Goal: Task Accomplishment & Management: Manage account settings

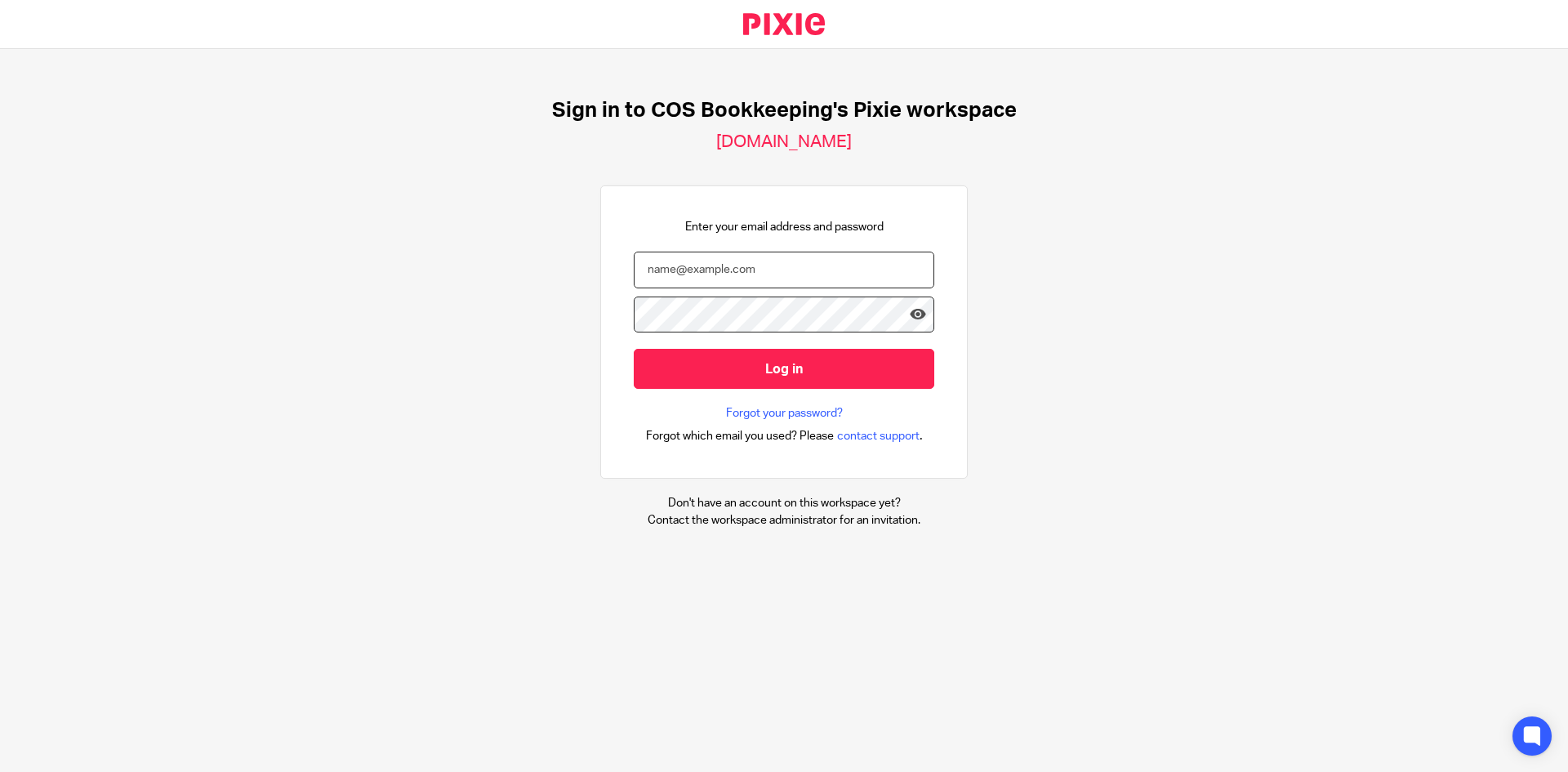
click at [682, 276] on input "email" at bounding box center [783, 269] width 301 height 36
type input "steph.boyle@cosbookkeeping.co.uk"
click at [633, 348] on input "Log in" at bounding box center [783, 368] width 301 height 40
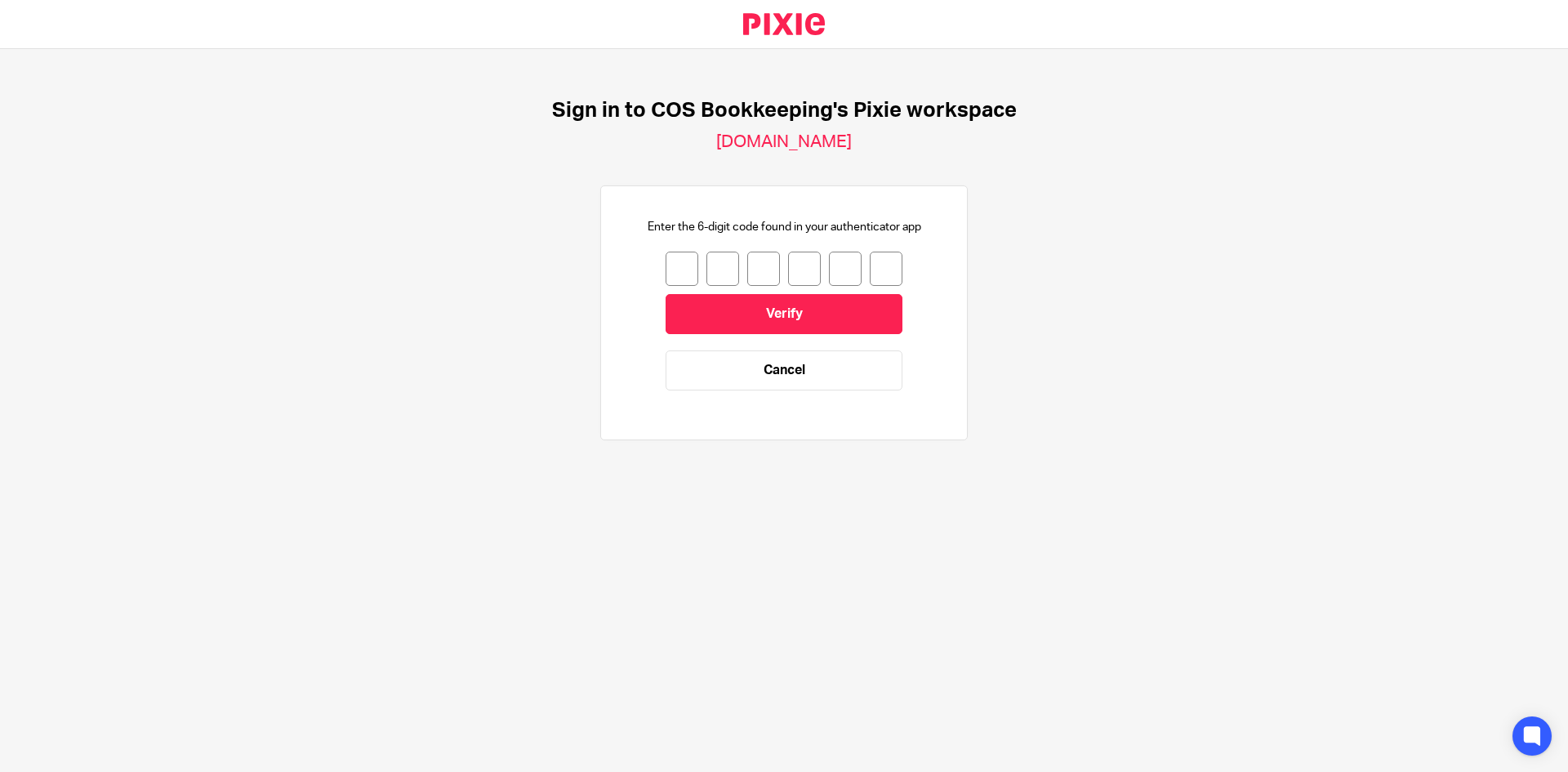
click at [668, 268] on input "number" at bounding box center [682, 268] width 33 height 34
type input "3"
type input "4"
type input "8"
type input "4"
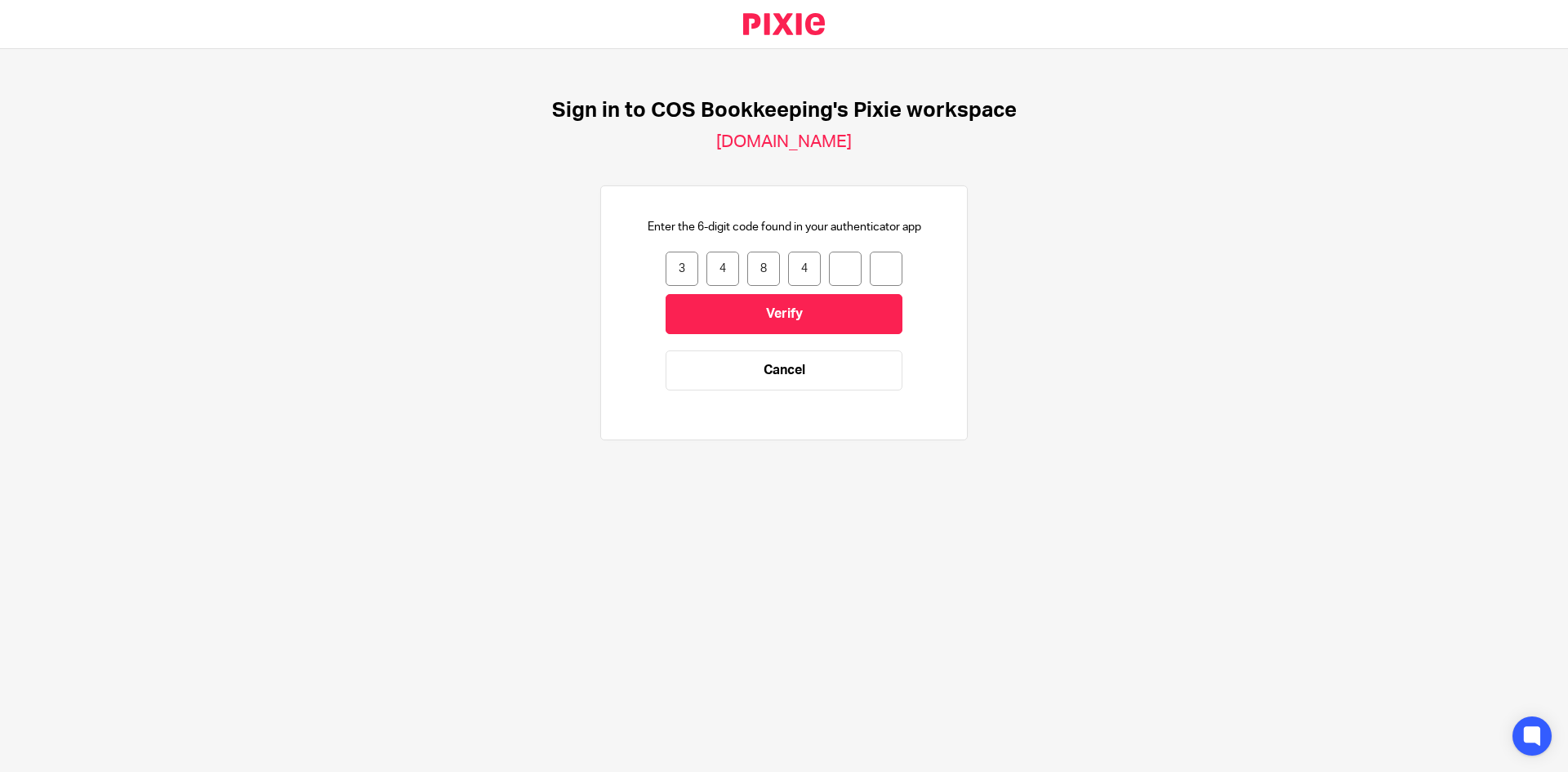
type input "8"
type input "0"
click at [739, 308] on input "Verify" at bounding box center [784, 314] width 237 height 40
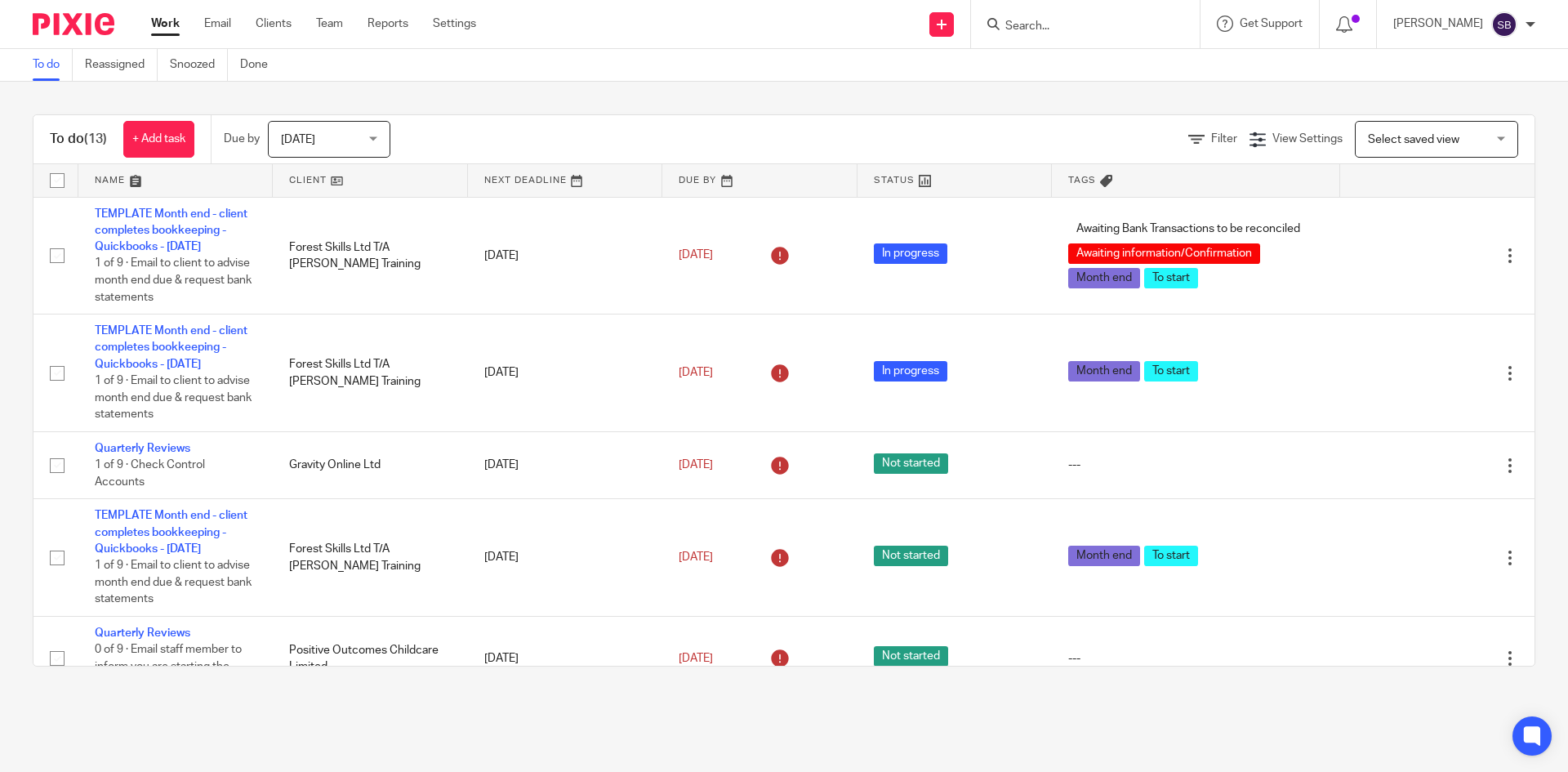
click at [1091, 28] on input "Search" at bounding box center [1077, 27] width 147 height 15
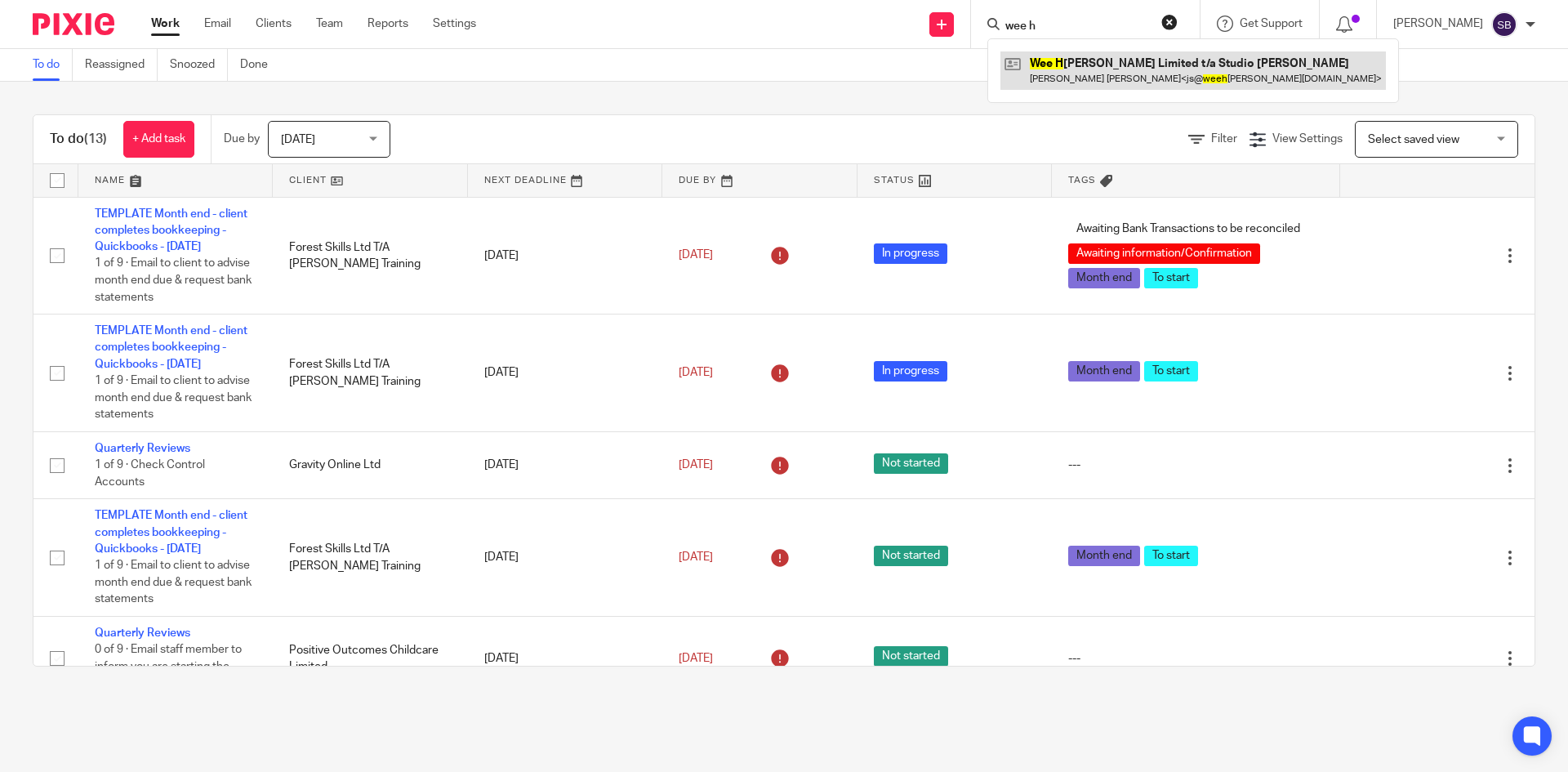
type input "wee h"
click at [1094, 61] on link at bounding box center [1193, 70] width 385 height 37
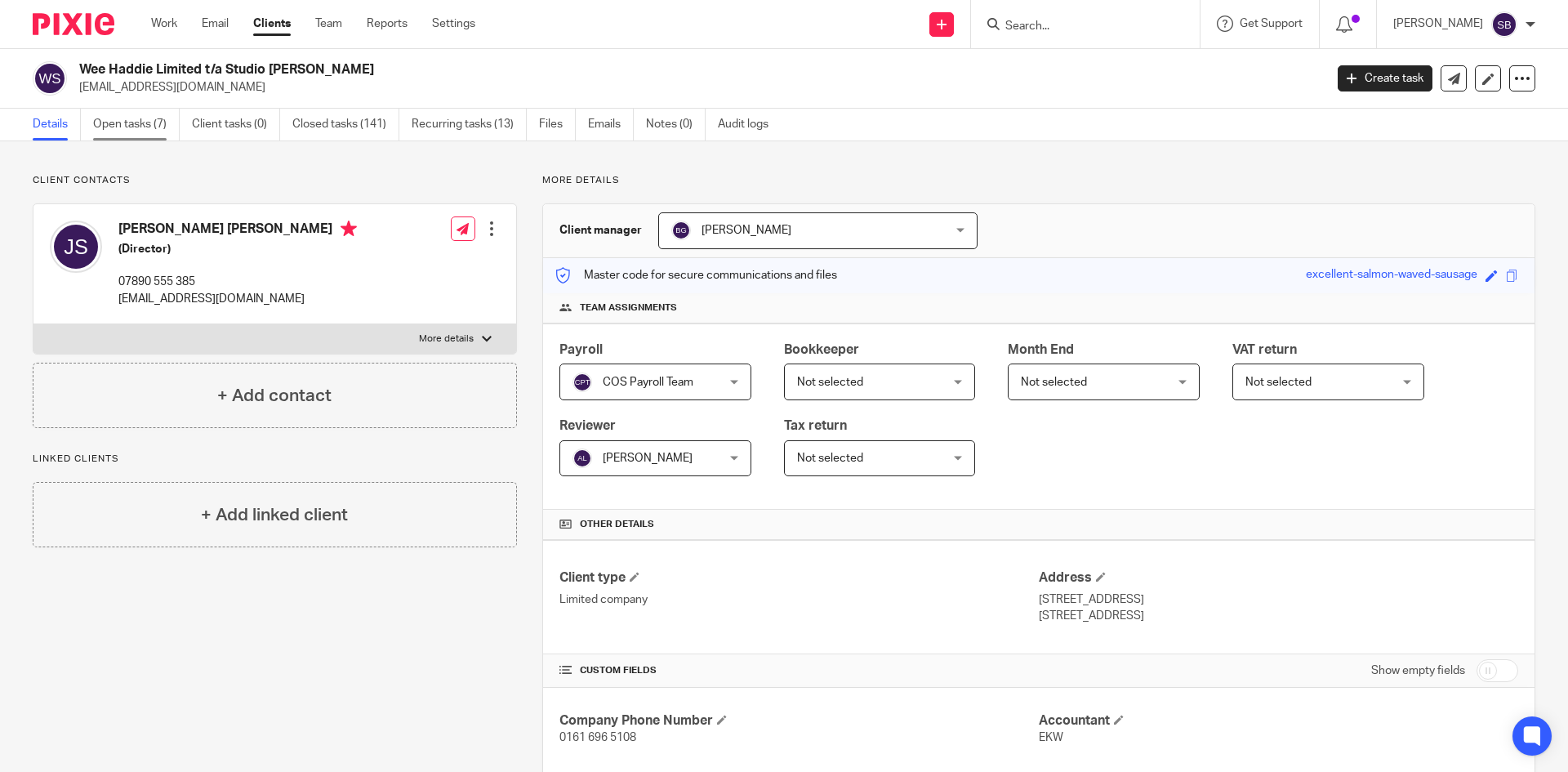
click at [149, 132] on link "Open tasks (7)" at bounding box center [136, 125] width 87 height 32
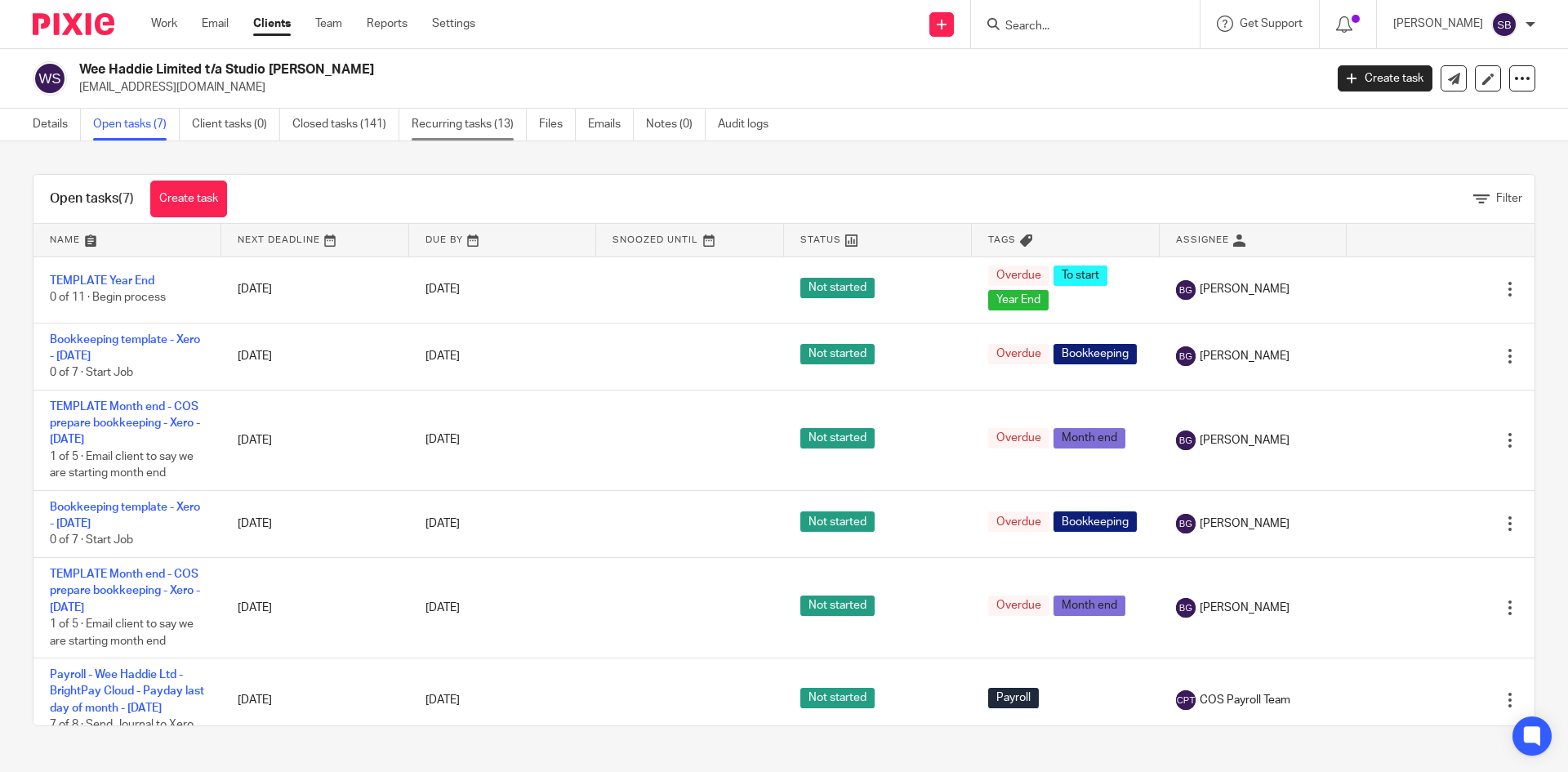
click at [500, 129] on link "Recurring tasks (13)" at bounding box center [469, 125] width 115 height 32
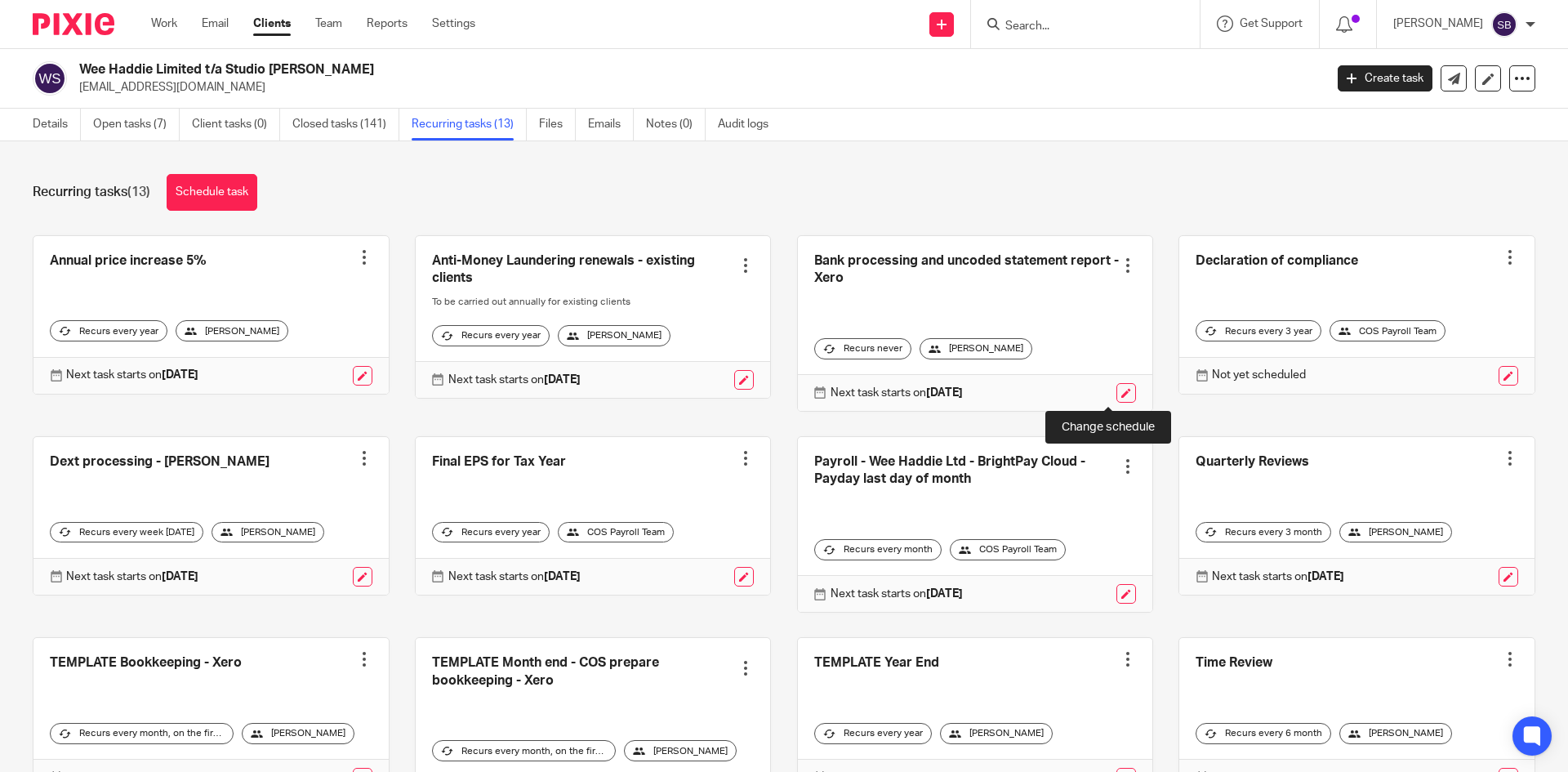
click at [1116, 392] on link at bounding box center [1126, 392] width 20 height 20
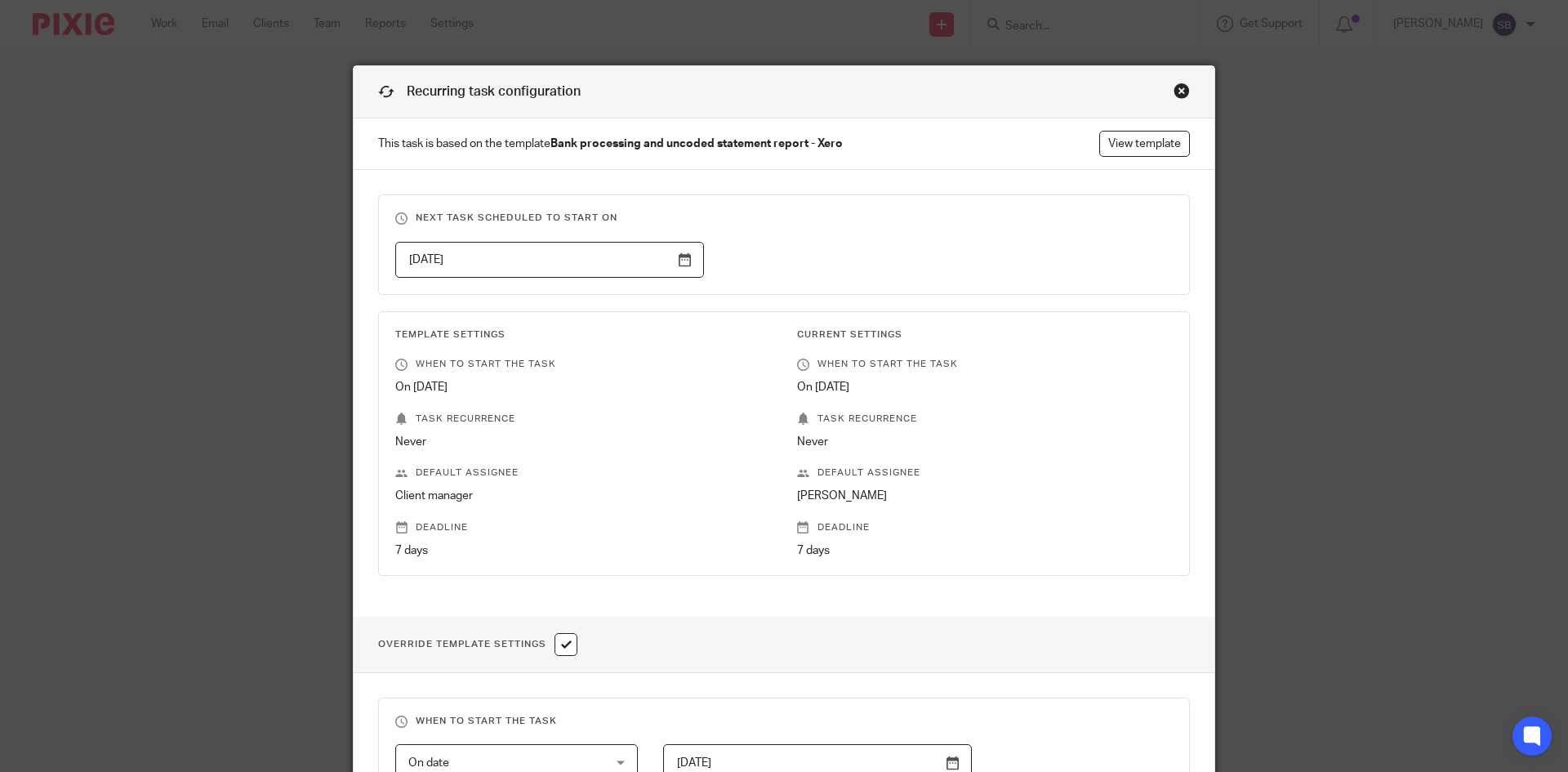
click at [1175, 93] on div "Close this dialog window" at bounding box center [1182, 91] width 17 height 17
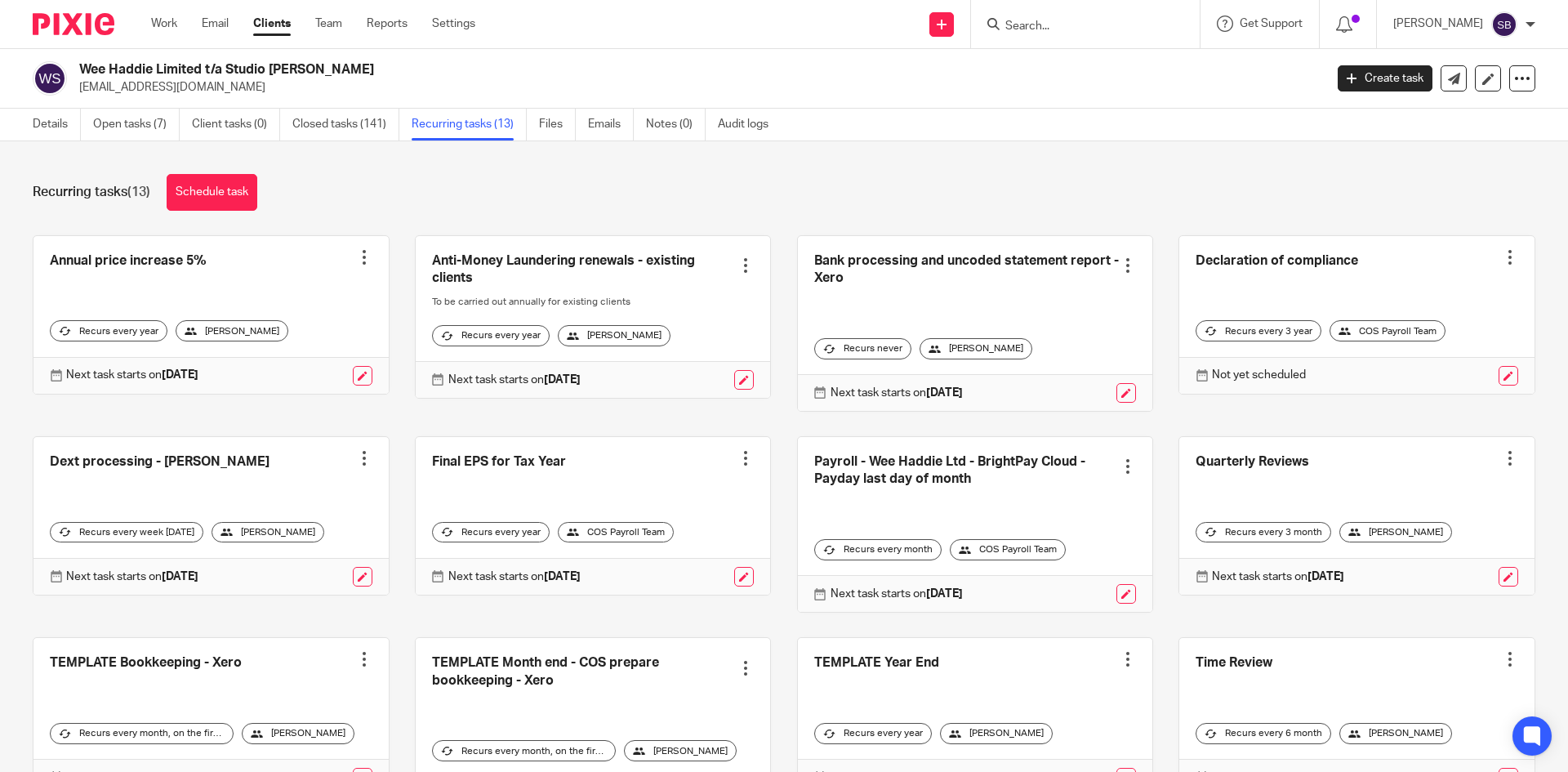
click at [1119, 264] on div at bounding box center [1128, 265] width 17 height 17
click at [1069, 369] on span "Cancel schedule" at bounding box center [1049, 369] width 86 height 11
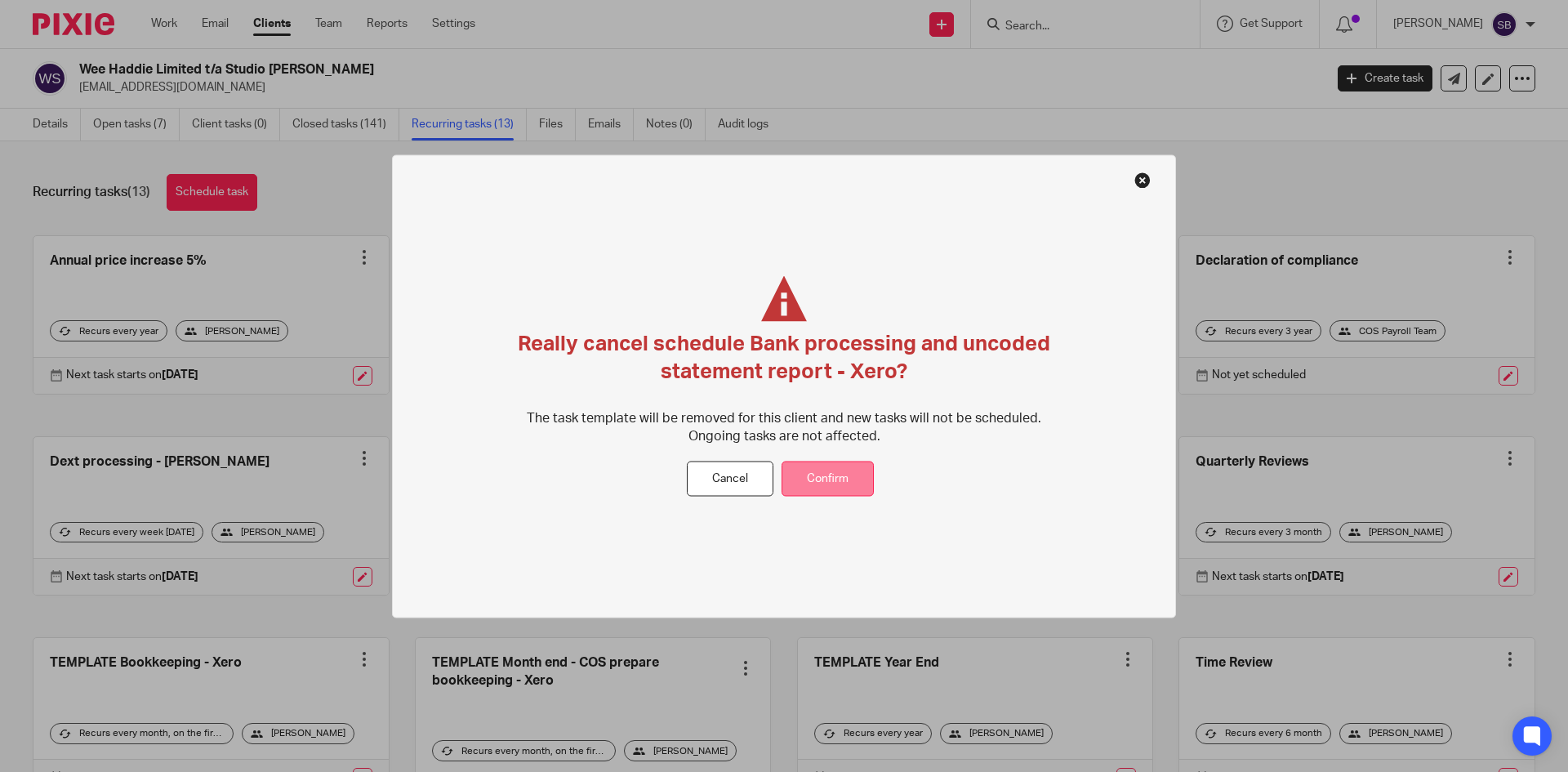
click at [845, 480] on button "Confirm" at bounding box center [827, 479] width 92 height 35
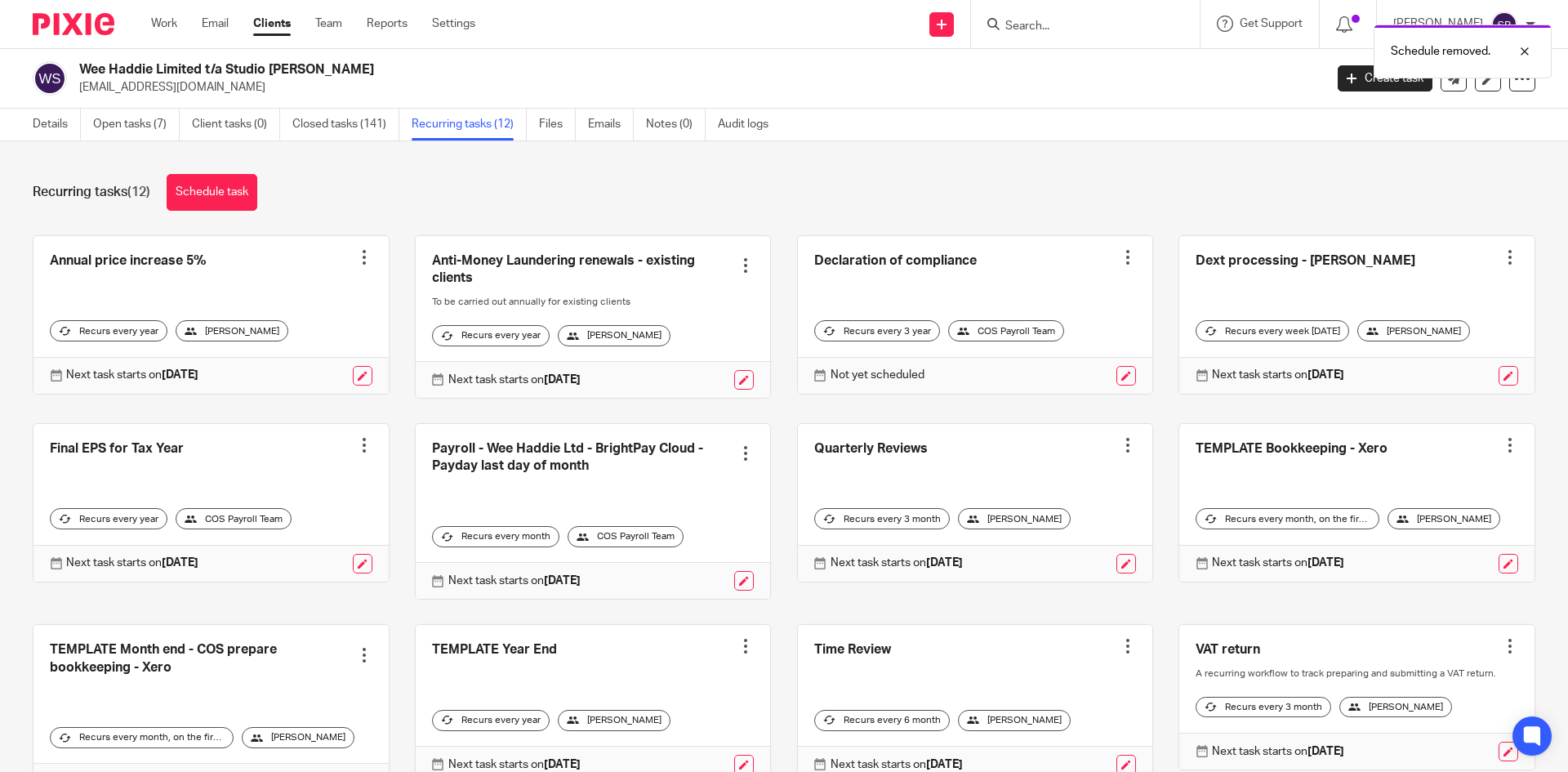
click at [1502, 257] on div at bounding box center [1510, 257] width 17 height 17
click at [1429, 358] on span "Cancel schedule" at bounding box center [1426, 360] width 86 height 11
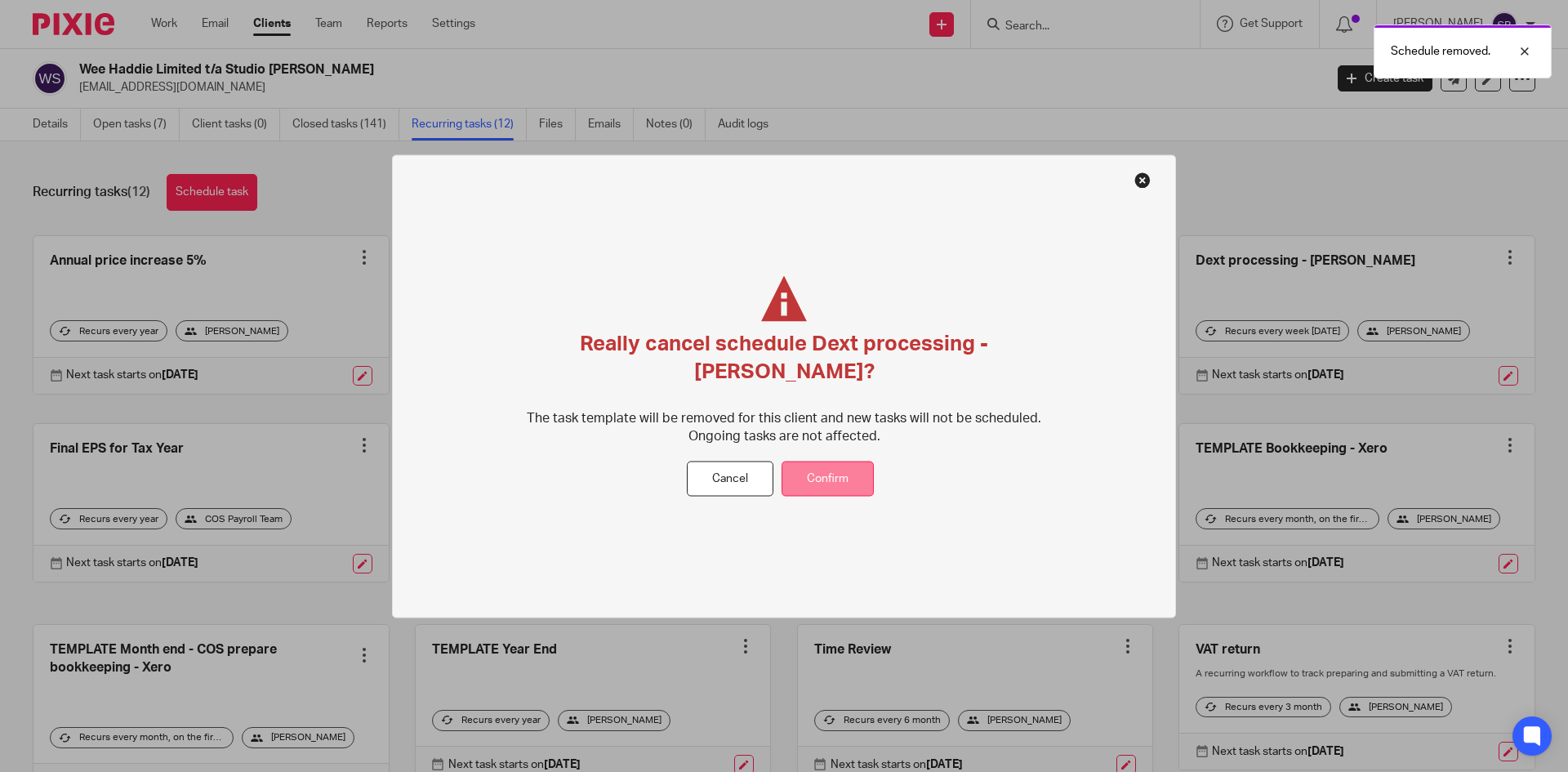
click at [831, 464] on button "Confirm" at bounding box center [827, 479] width 92 height 35
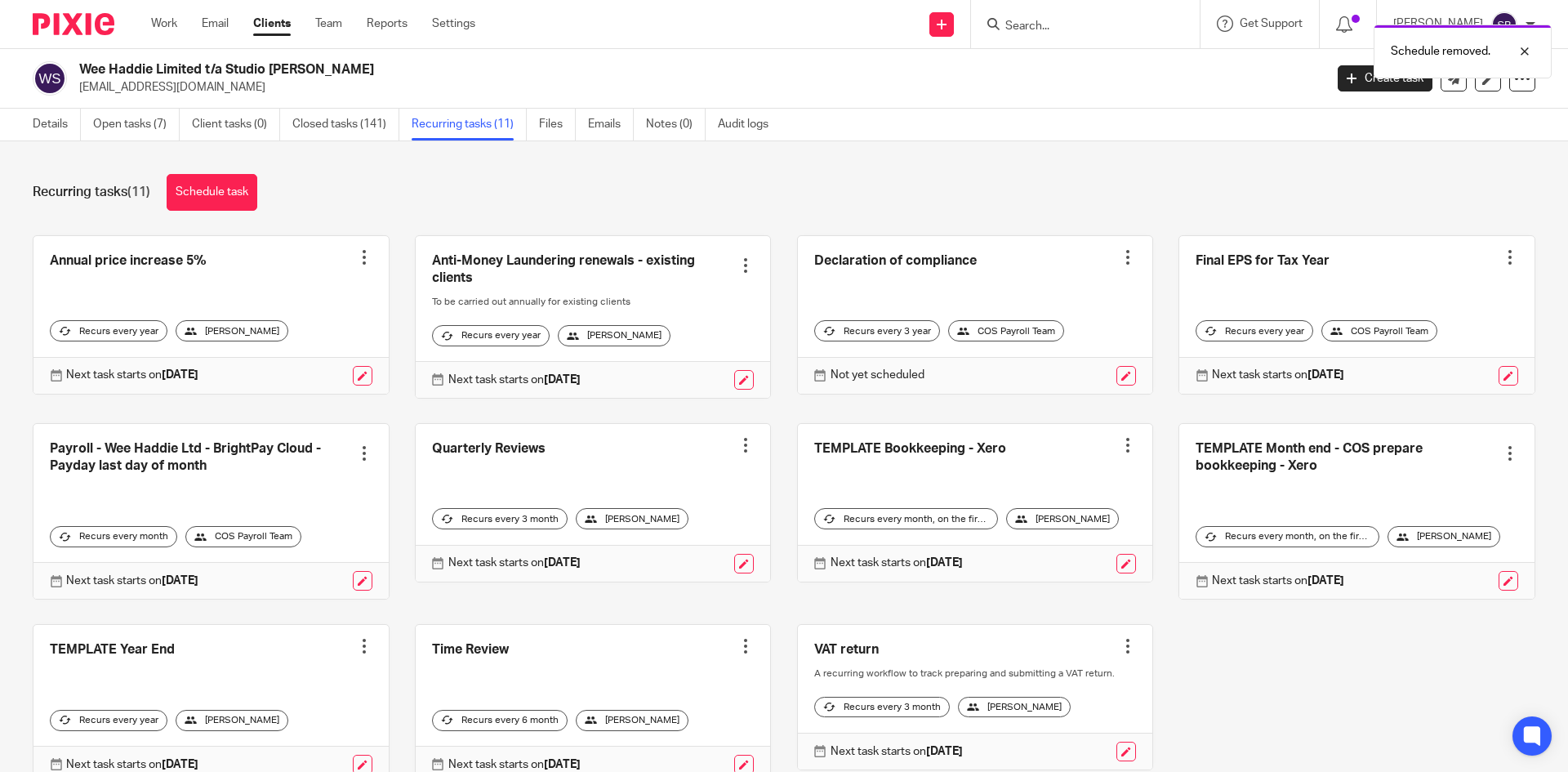
click at [737, 454] on div at bounding box center [746, 445] width 17 height 17
click at [667, 560] on span "Cancel schedule" at bounding box center [673, 562] width 86 height 11
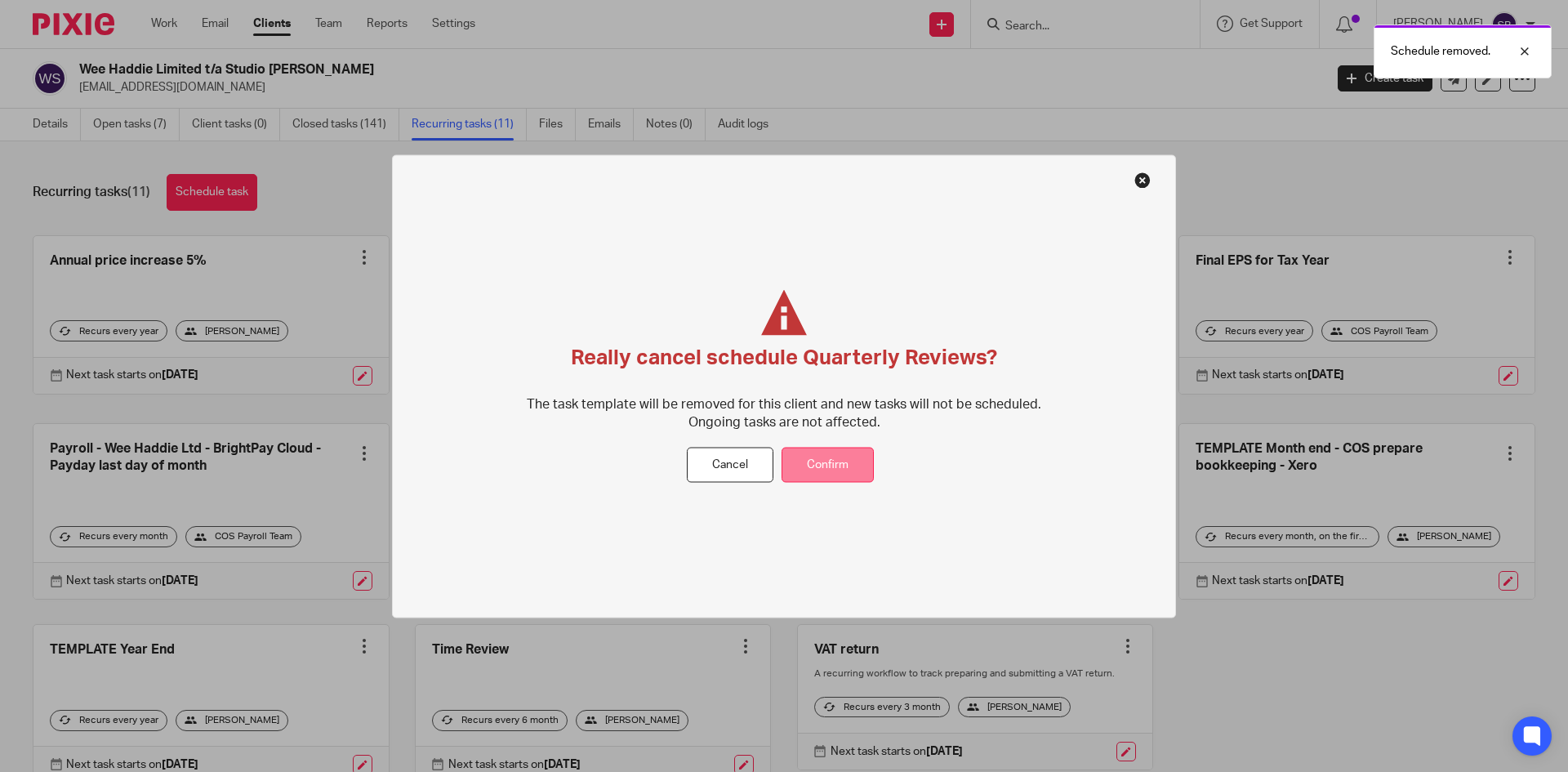
click at [833, 458] on button "Confirm" at bounding box center [827, 466] width 92 height 35
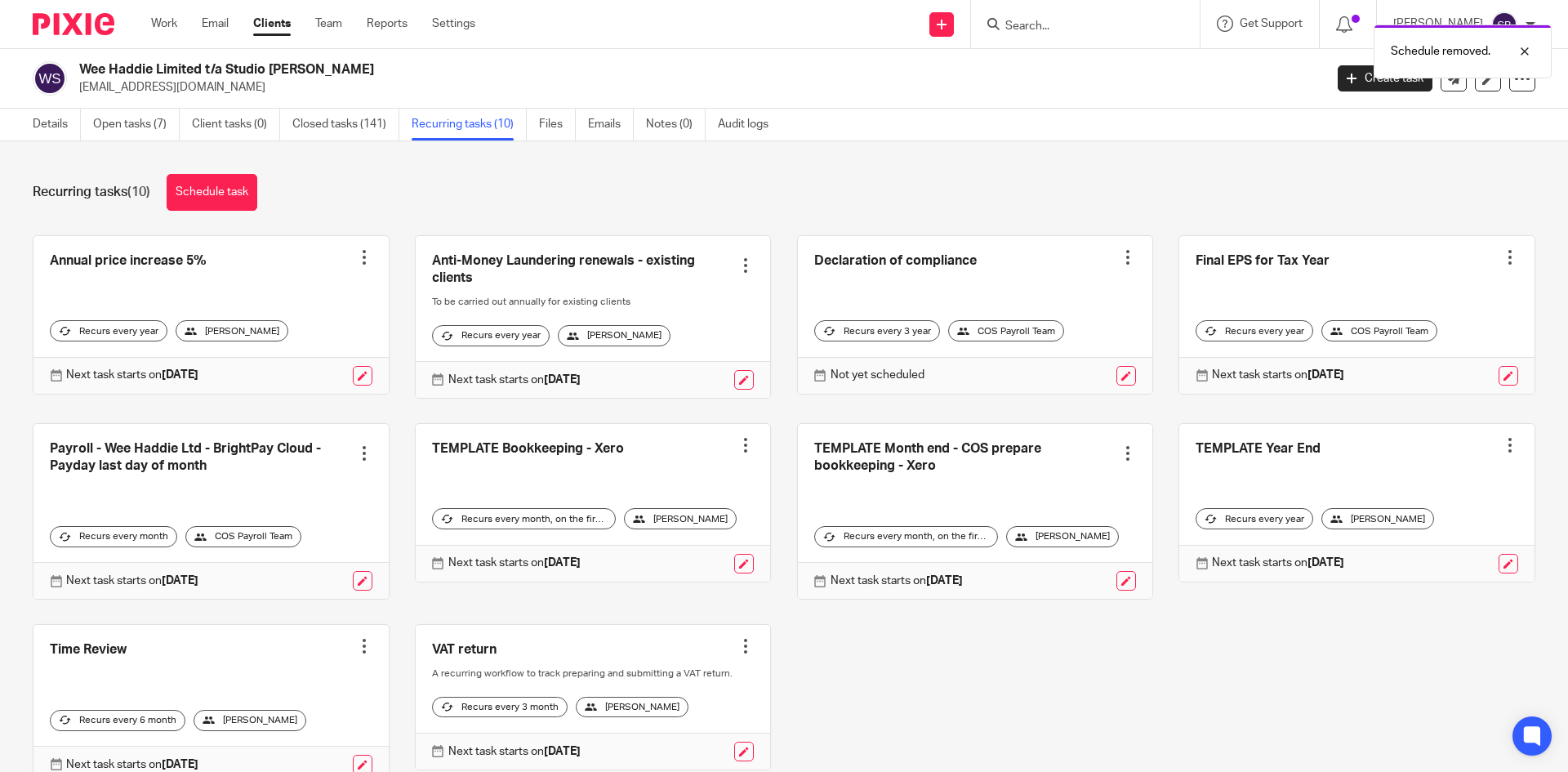
click at [737, 454] on div at bounding box center [746, 445] width 17 height 17
click at [684, 563] on span "Cancel schedule" at bounding box center [673, 562] width 86 height 11
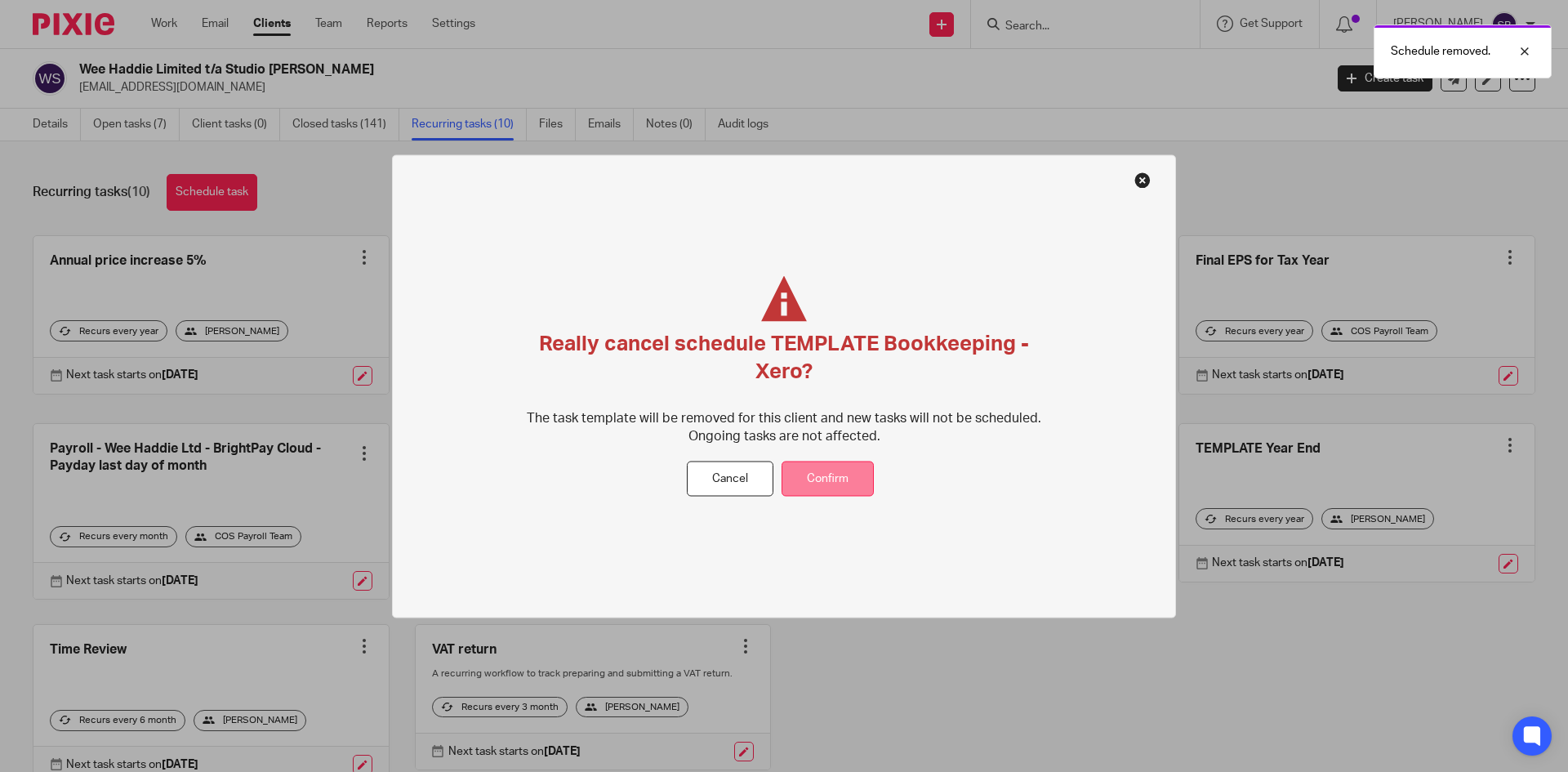
click at [858, 481] on button "Confirm" at bounding box center [827, 479] width 92 height 35
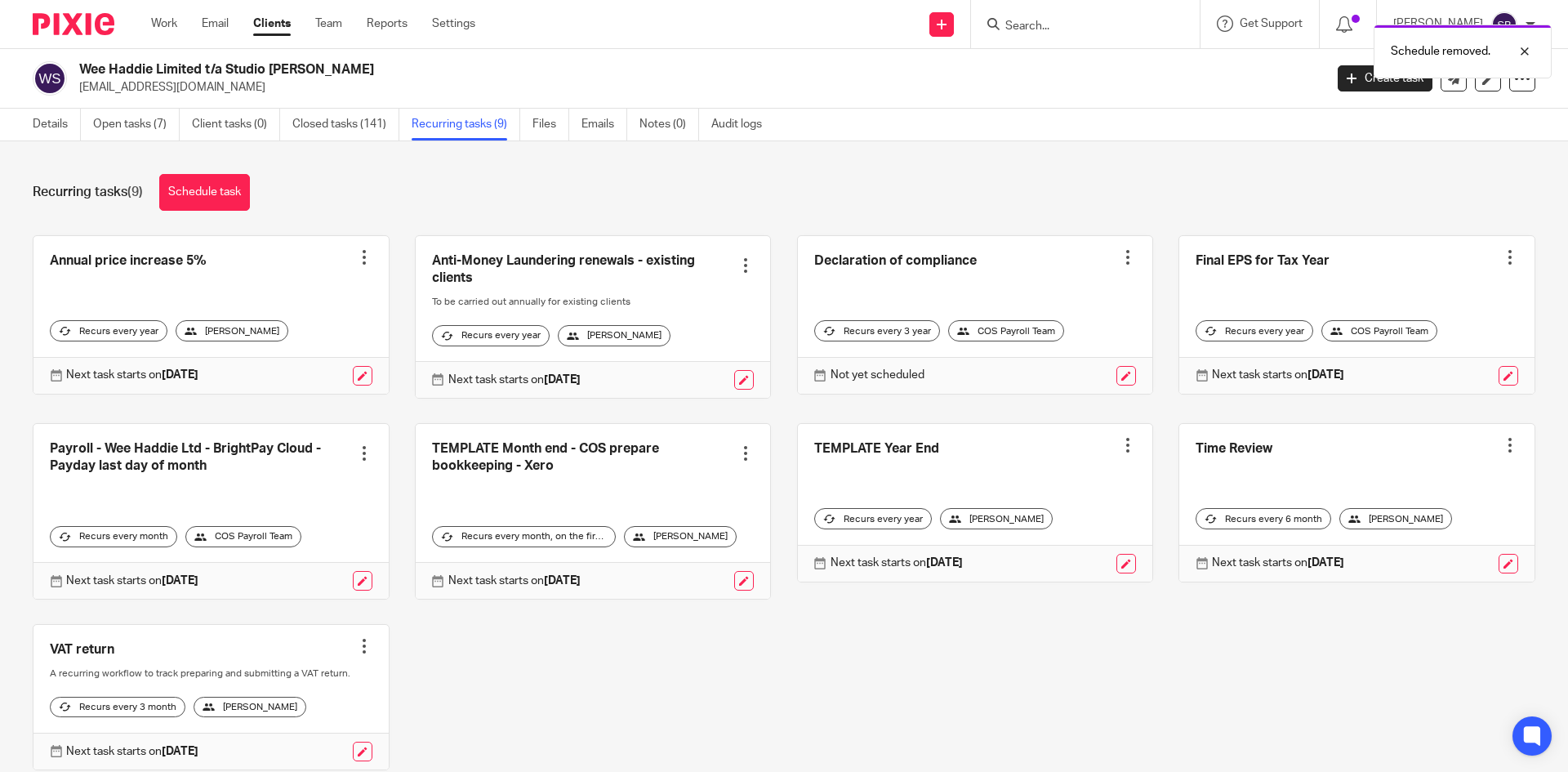
click at [737, 461] on div at bounding box center [746, 454] width 17 height 17
click at [656, 569] on span "Cancel schedule" at bounding box center [673, 570] width 86 height 11
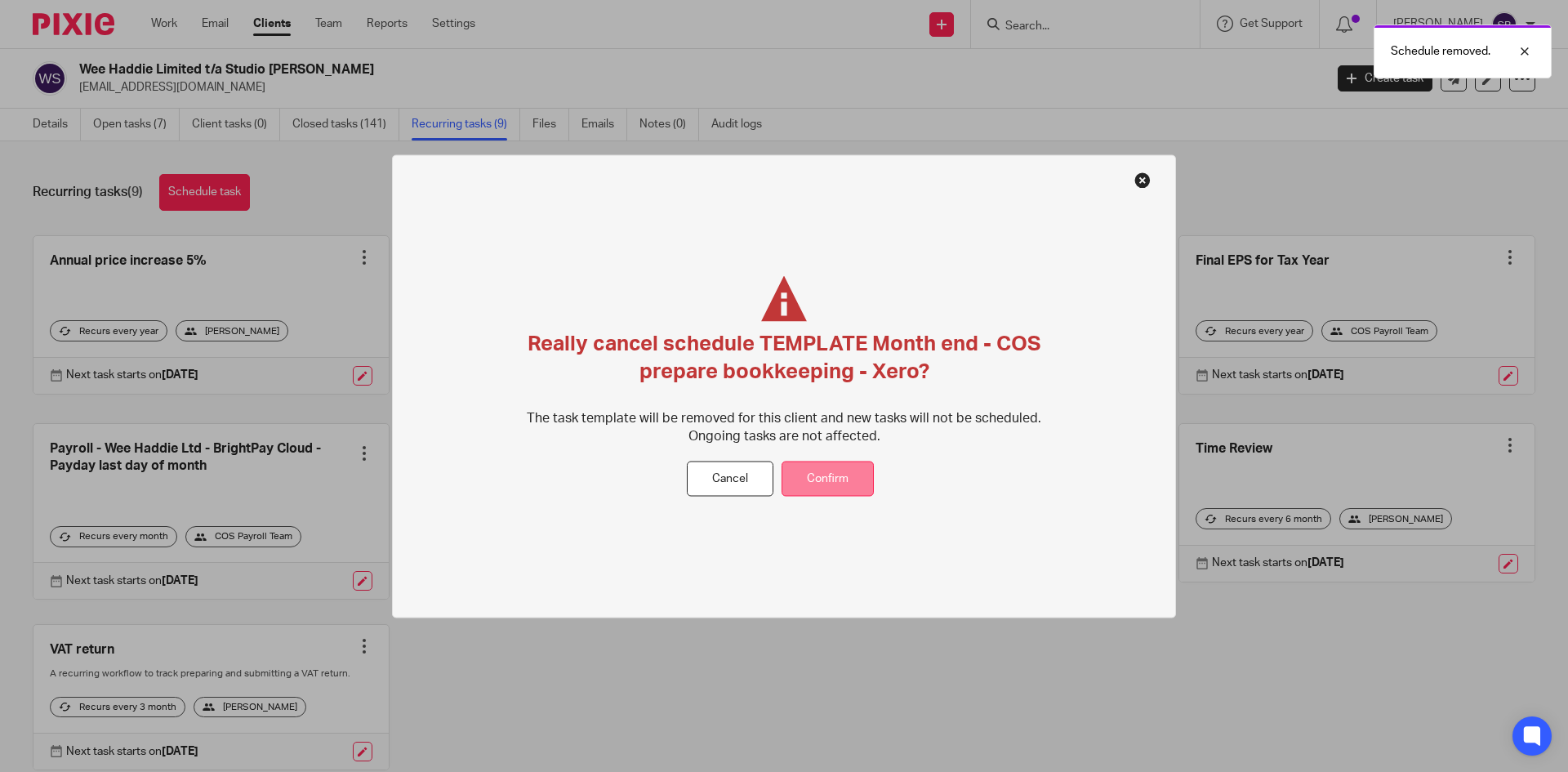
click at [825, 480] on button "Confirm" at bounding box center [827, 479] width 92 height 35
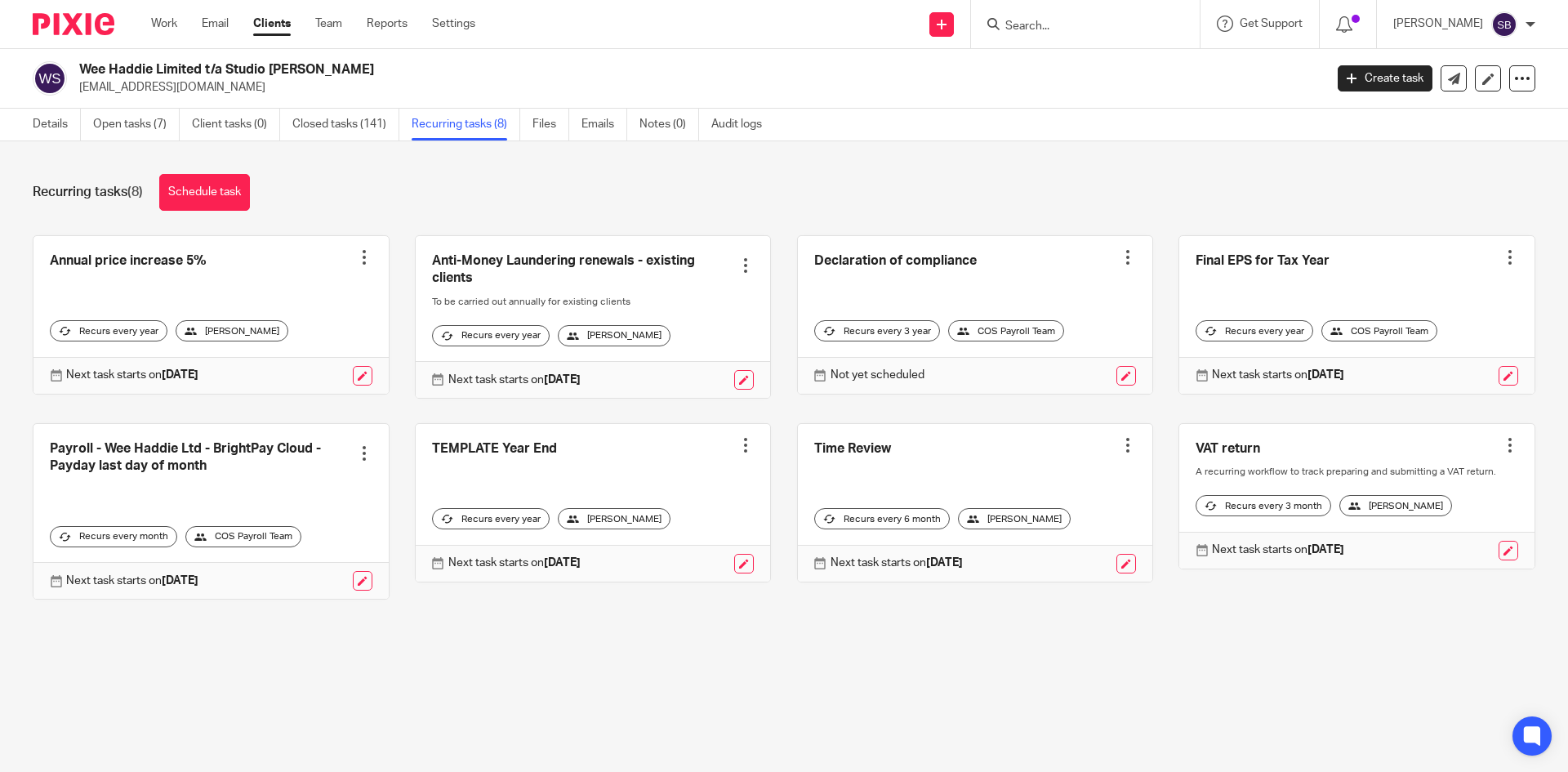
click at [1119, 454] on div at bounding box center [1128, 445] width 17 height 17
click at [1058, 554] on button "Cancel schedule" at bounding box center [1049, 562] width 130 height 21
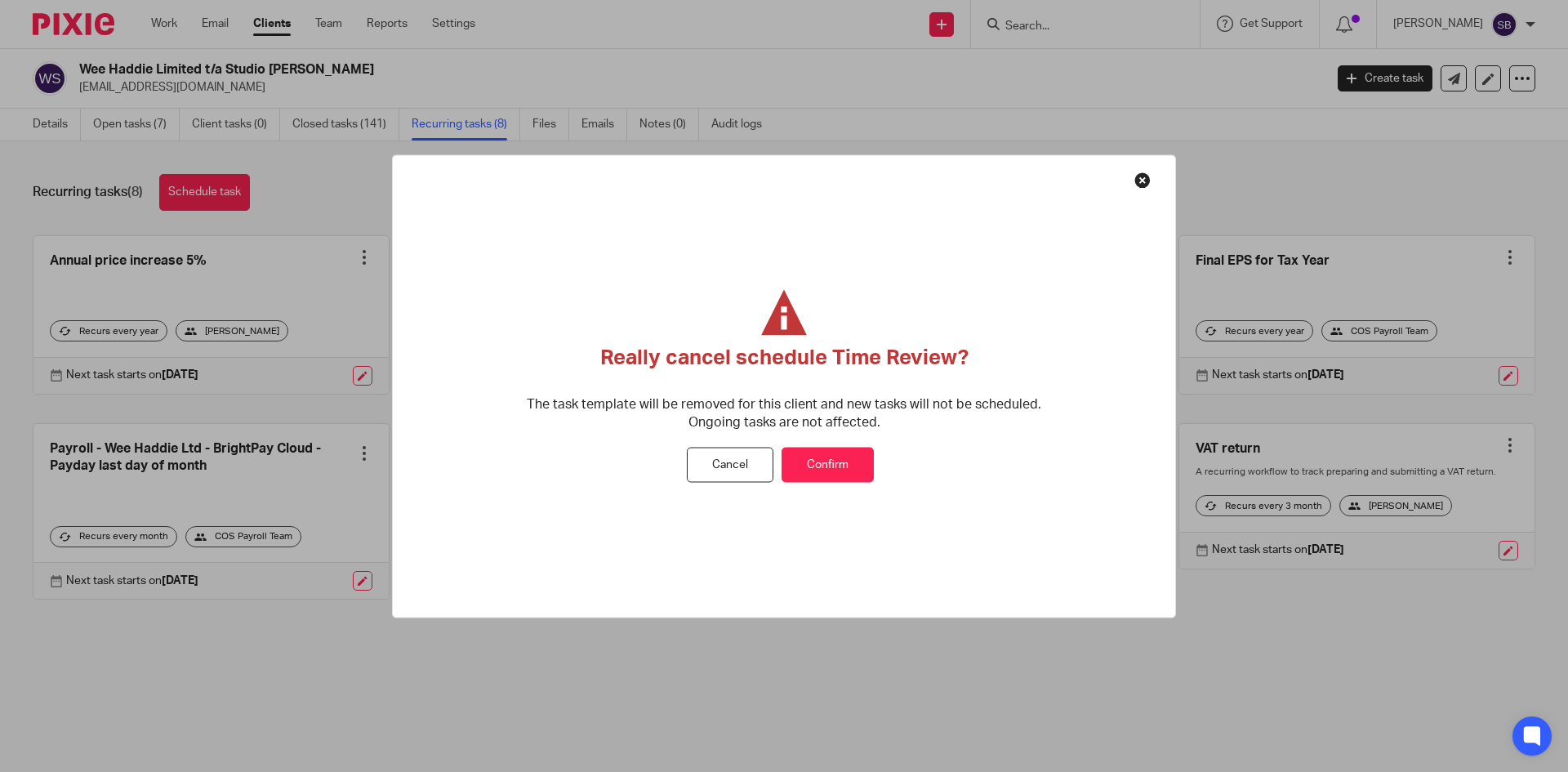
click at [850, 467] on button "Confirm" at bounding box center [827, 466] width 92 height 35
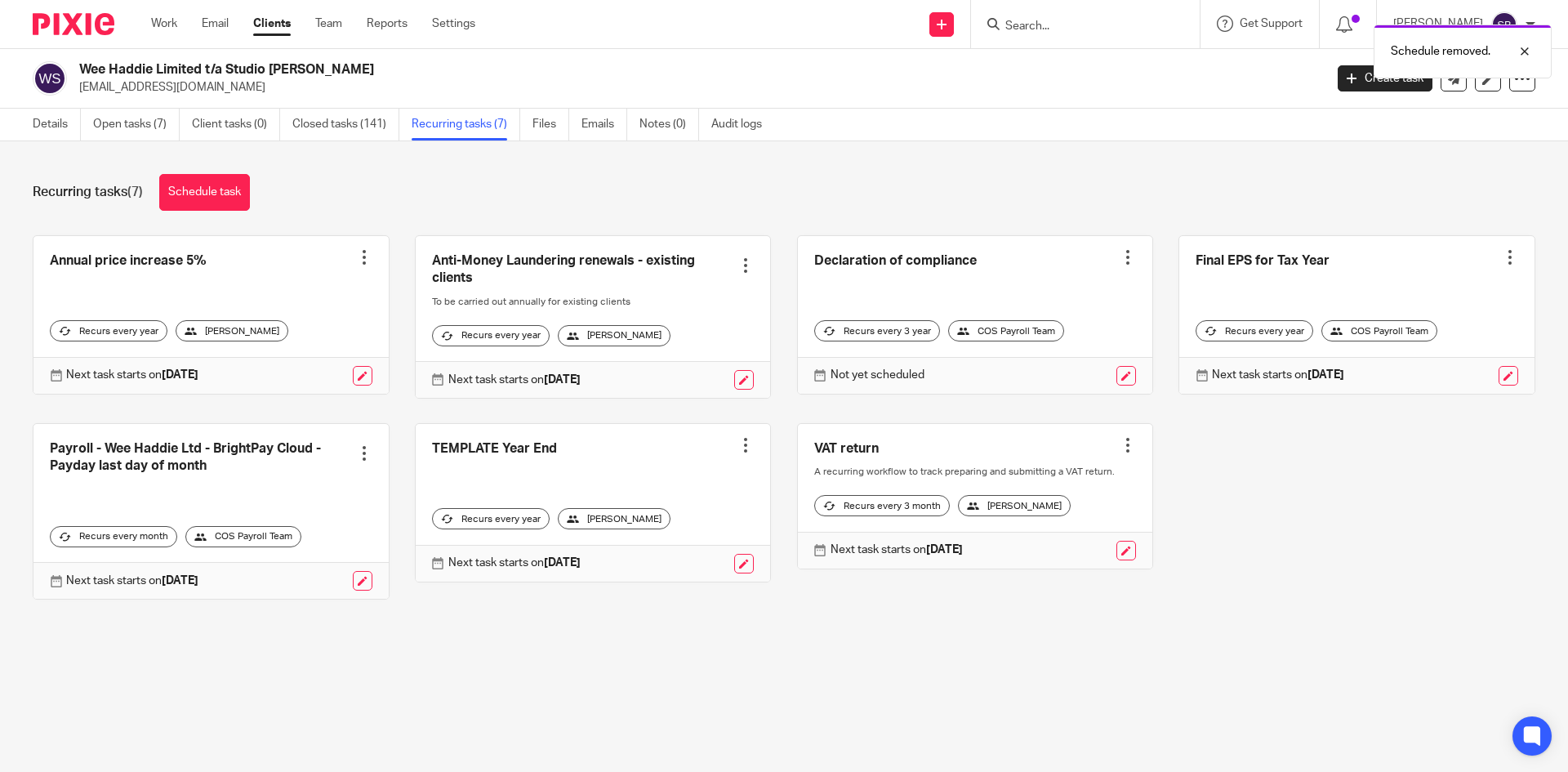
click at [1119, 454] on div at bounding box center [1128, 445] width 17 height 17
click at [1049, 562] on span "Cancel schedule" at bounding box center [1049, 562] width 86 height 11
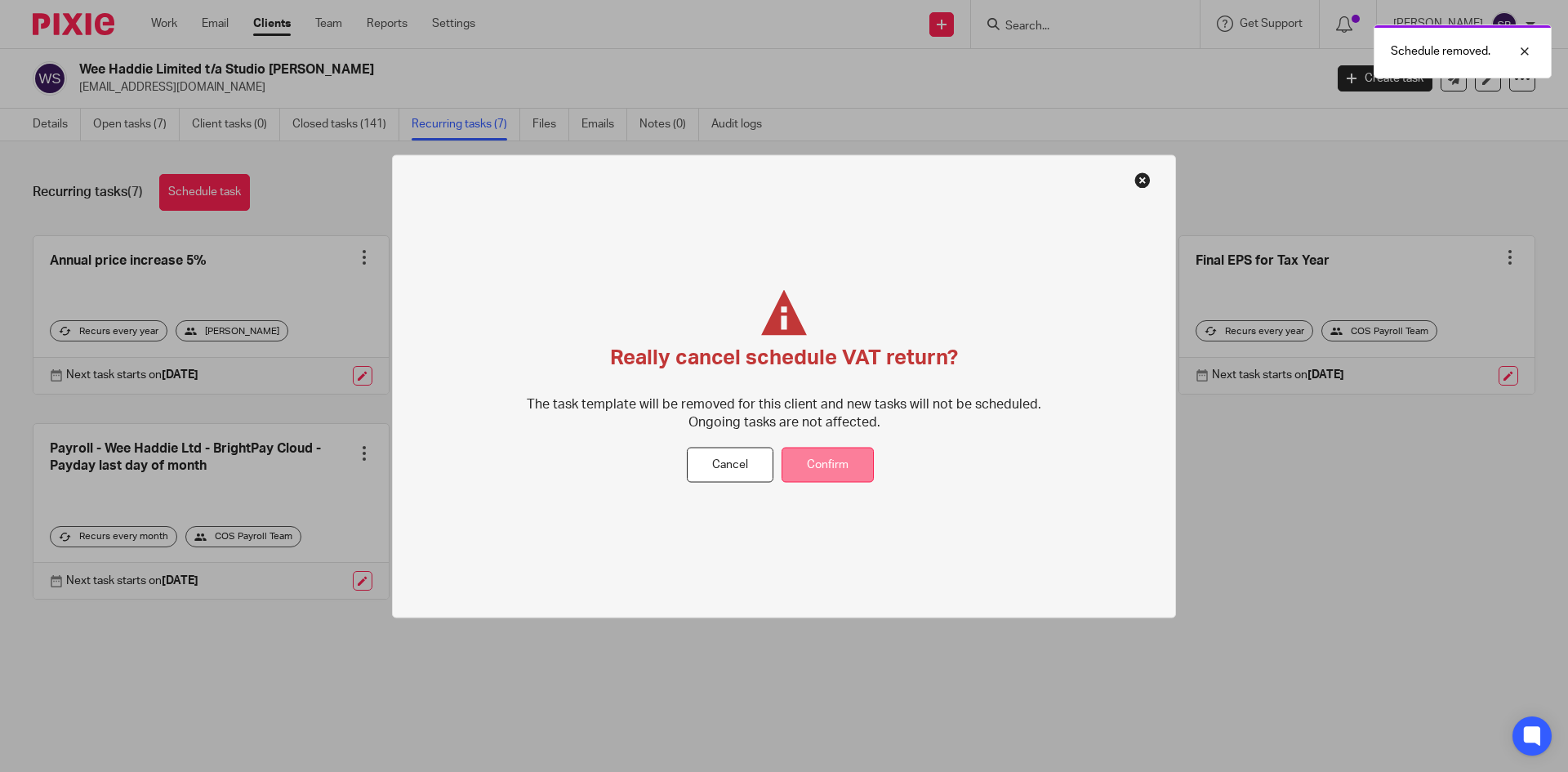
click at [845, 467] on button "Confirm" at bounding box center [827, 466] width 92 height 35
